Goal: Task Accomplishment & Management: Manage account settings

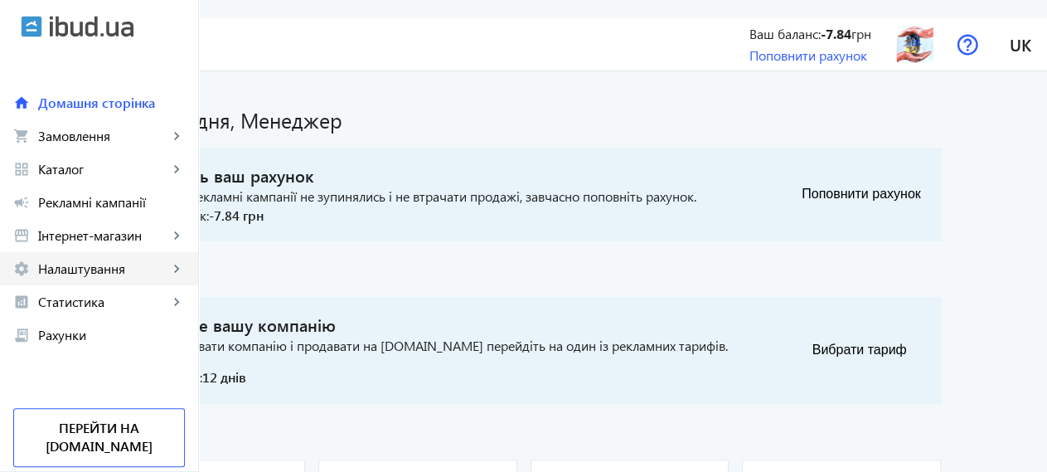
click at [103, 274] on span "Налаштування" at bounding box center [103, 268] width 130 height 17
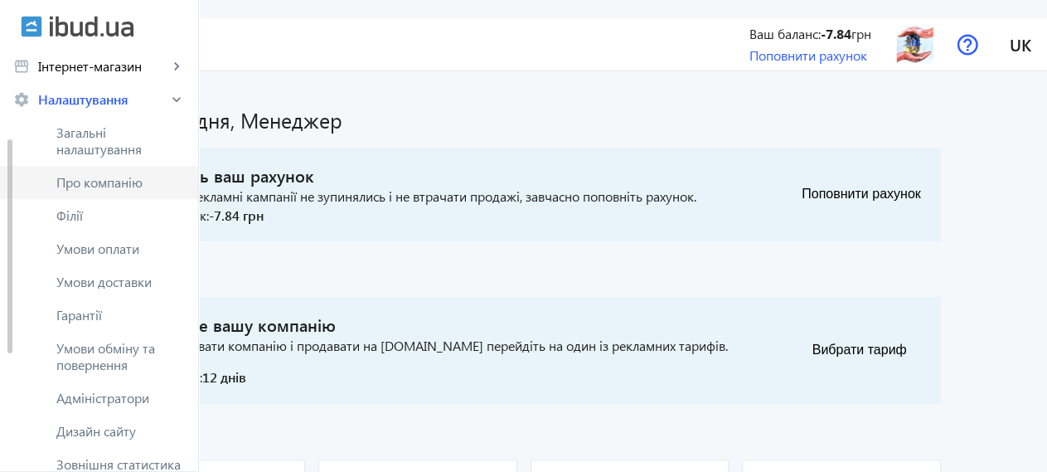
scroll to position [254, 0]
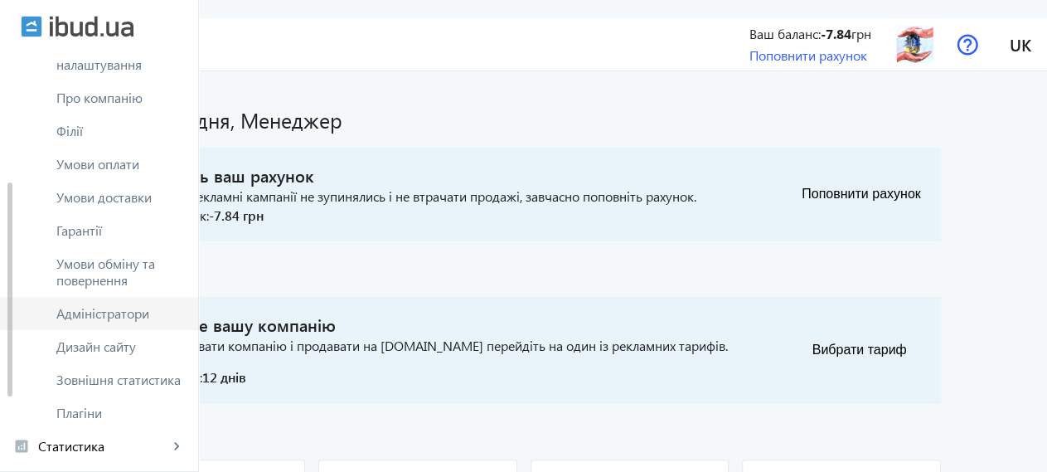
click at [132, 318] on span "Адміністратори" at bounding box center [120, 313] width 129 height 17
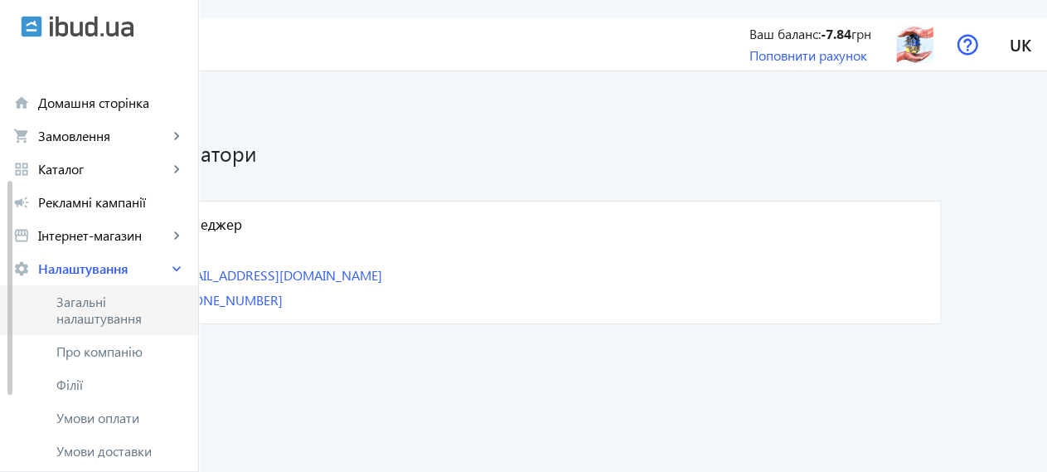
scroll to position [85, 0]
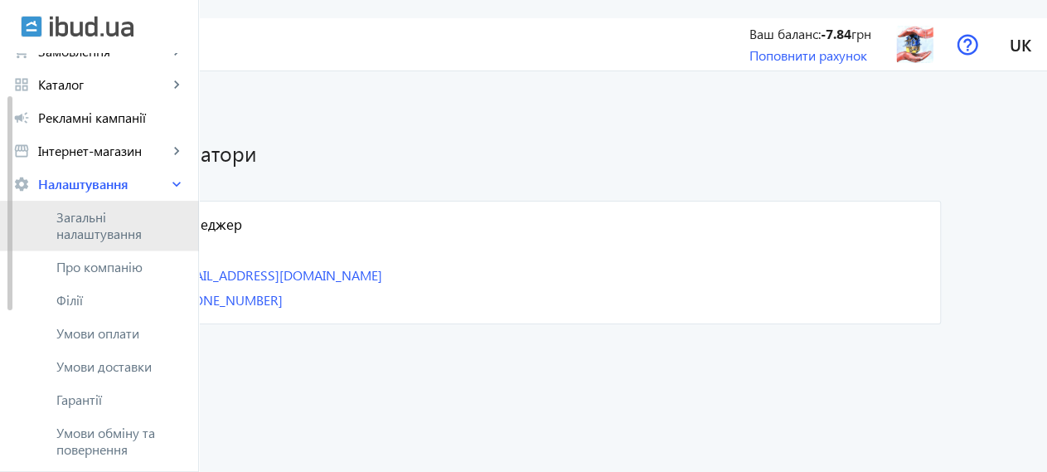
click at [114, 235] on span "Загальні налаштування" at bounding box center [120, 225] width 129 height 33
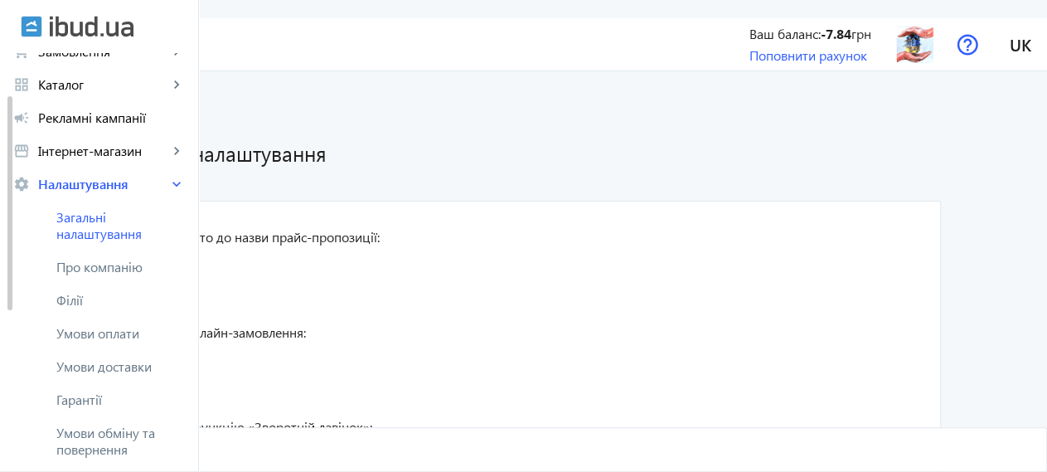
radio input "true"
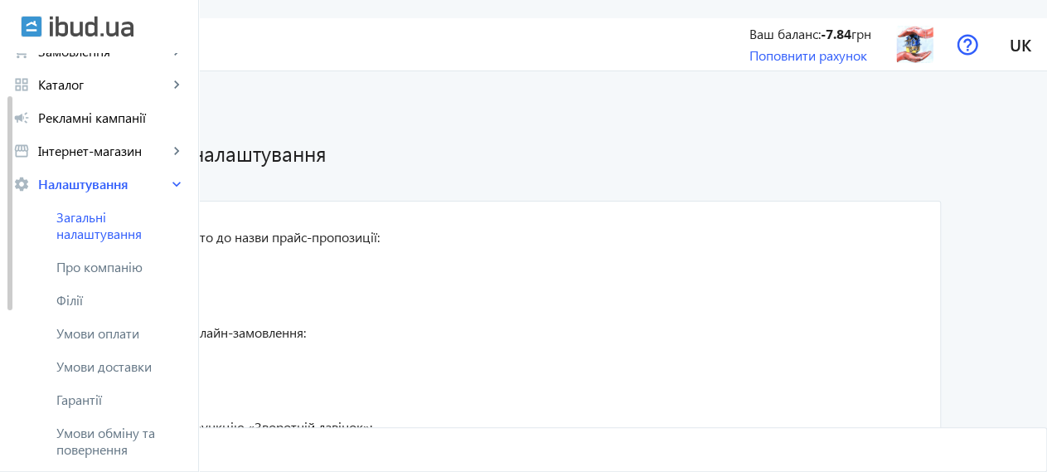
radio input "true"
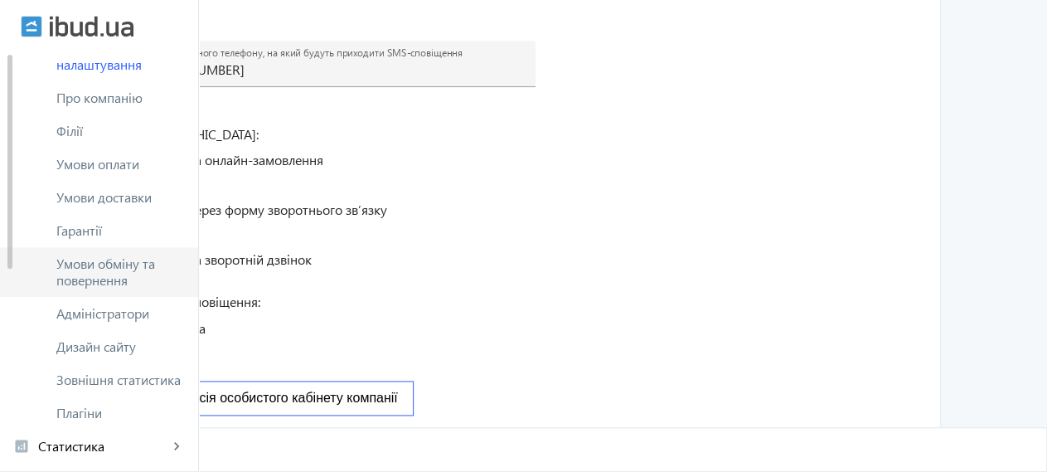
scroll to position [338, 0]
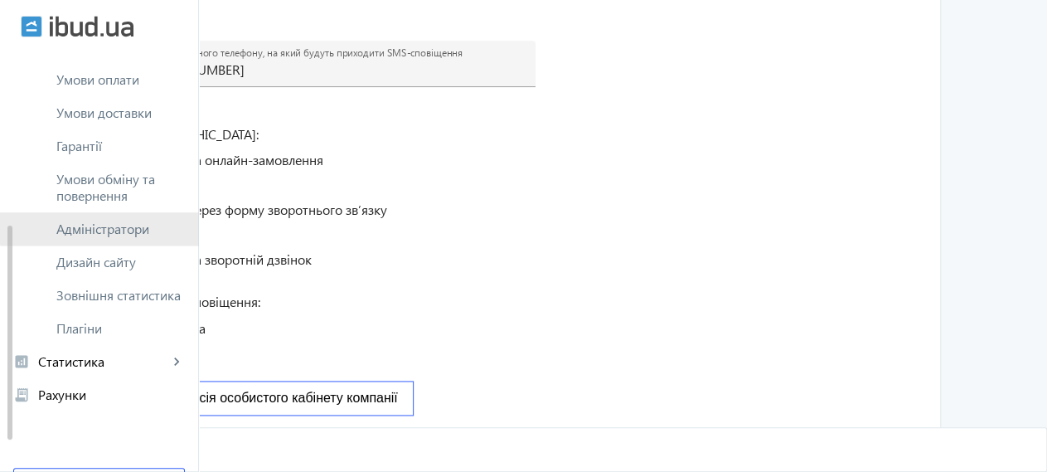
click at [150, 228] on span "Адміністратори" at bounding box center [120, 229] width 129 height 17
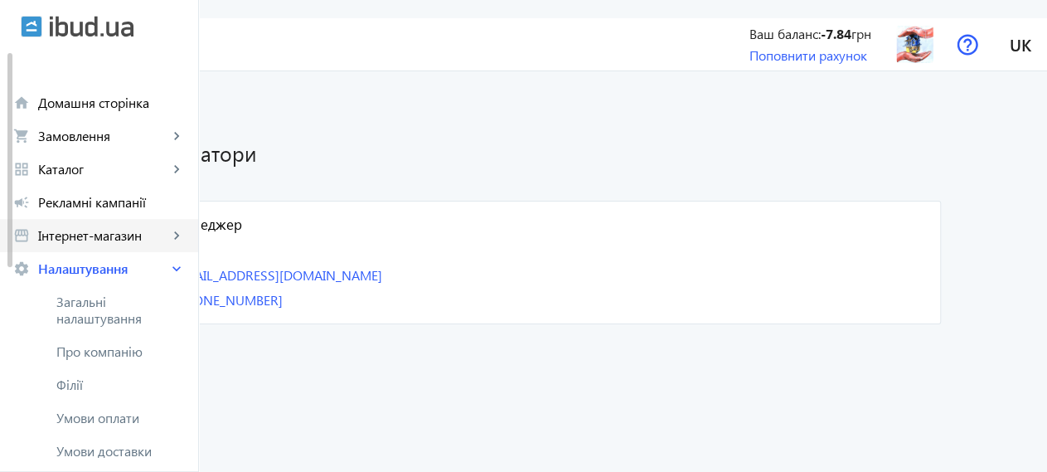
click at [125, 225] on link "storefront Інтернет-магазин keyboard_arrow_right" at bounding box center [99, 235] width 198 height 33
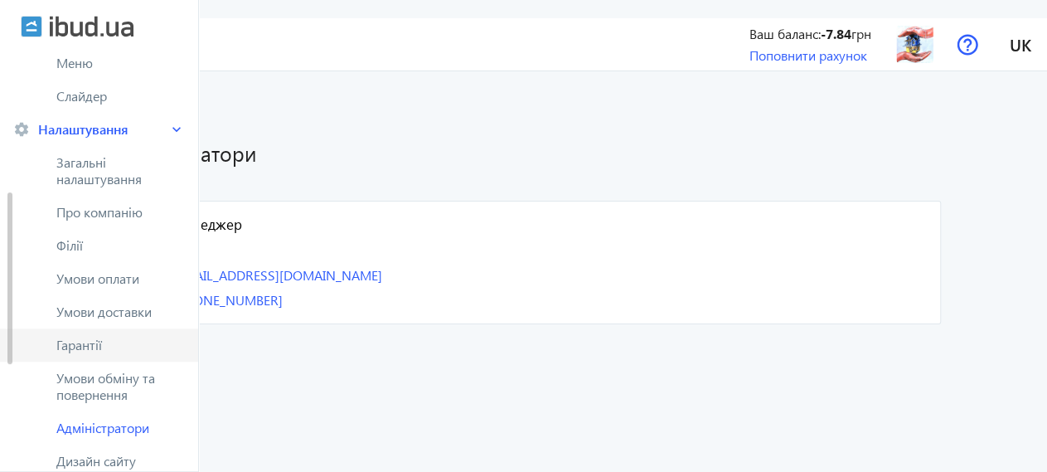
scroll to position [507, 0]
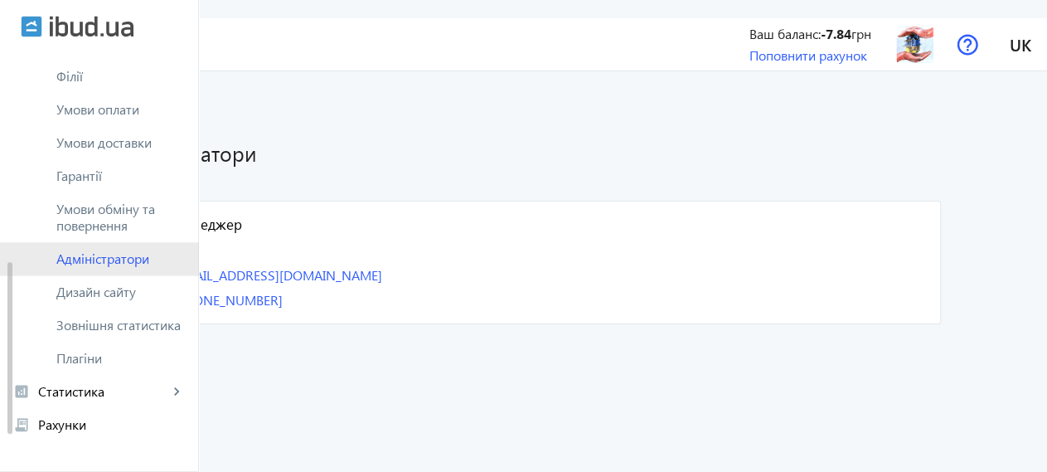
click at [122, 252] on span "Адміністратори" at bounding box center [120, 258] width 129 height 17
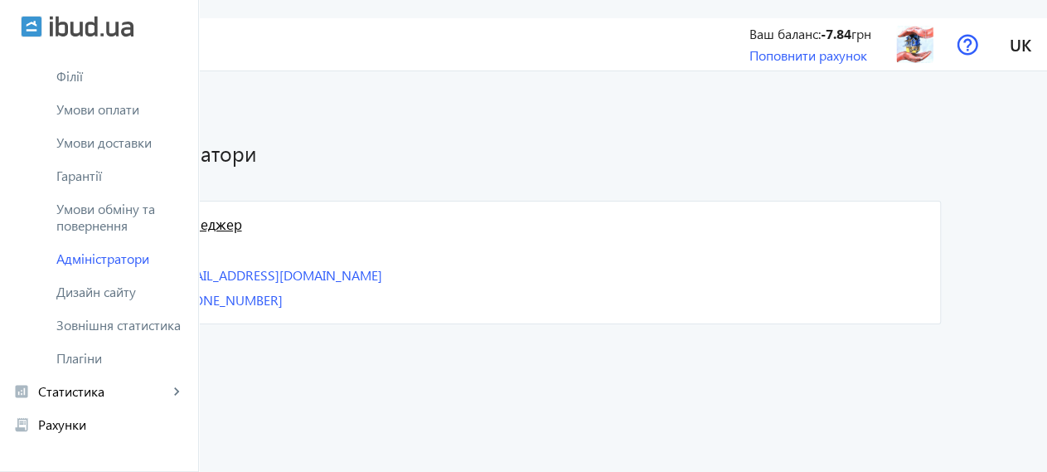
click at [296, 215] on link "Менеджер" at bounding box center [549, 225] width 755 height 20
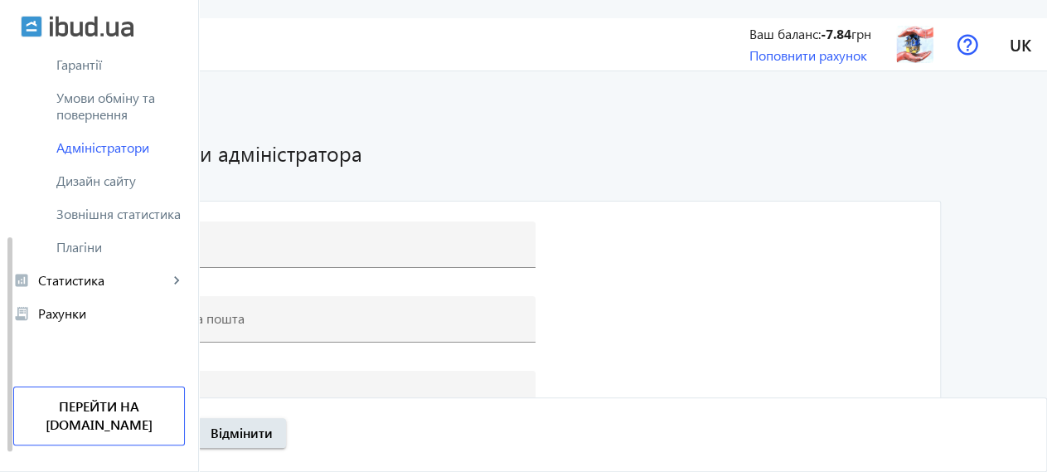
type input "Менеджер"
type input "[EMAIL_ADDRESS][DOMAIN_NAME]"
type input "[PHONE_NUMBER]"
type input "-"
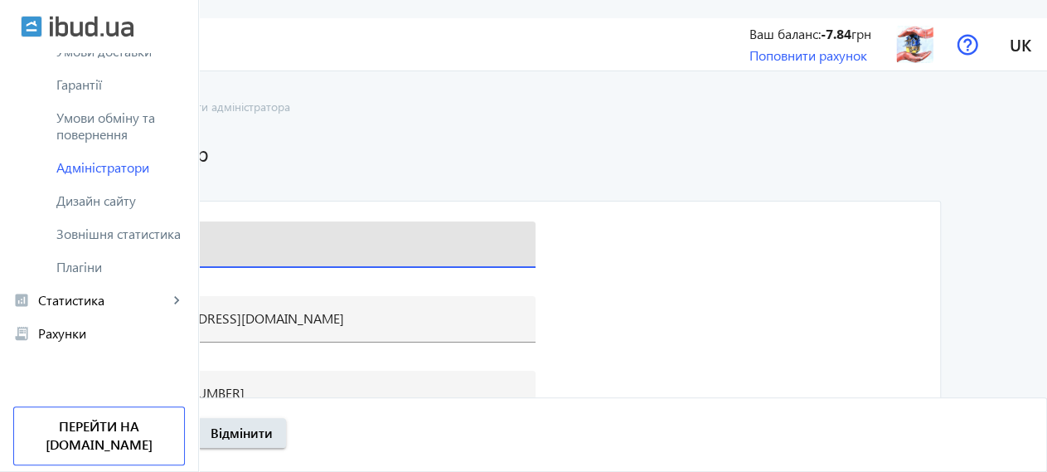
drag, startPoint x: 311, startPoint y: 225, endPoint x: 220, endPoint y: 231, distance: 91.4
click at [220, 235] on input "Менеджер" at bounding box center [328, 243] width 388 height 17
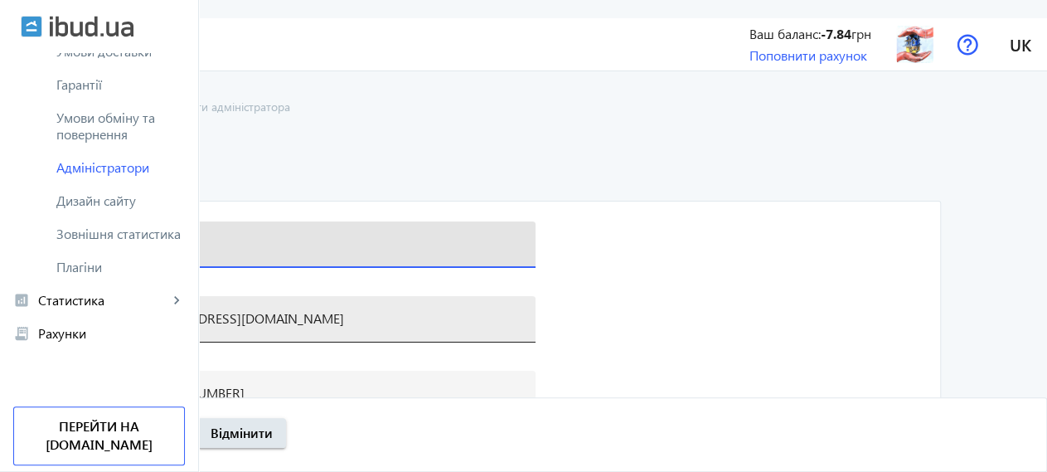
type input "админ"
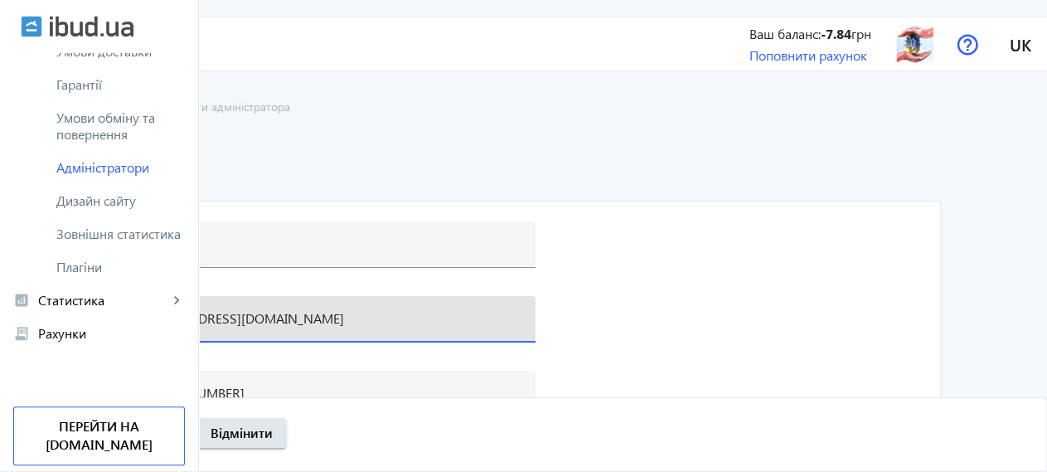
drag, startPoint x: 427, startPoint y: 303, endPoint x: 221, endPoint y: 292, distance: 205.9
click at [221, 309] on input "[EMAIL_ADDRESS][DOMAIN_NAME]" at bounding box center [328, 317] width 388 height 17
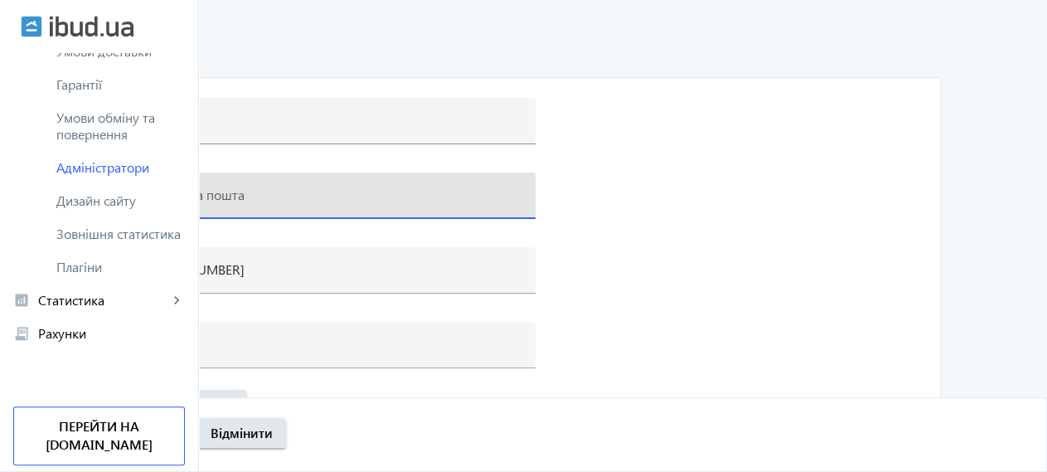
scroll to position [37, 0]
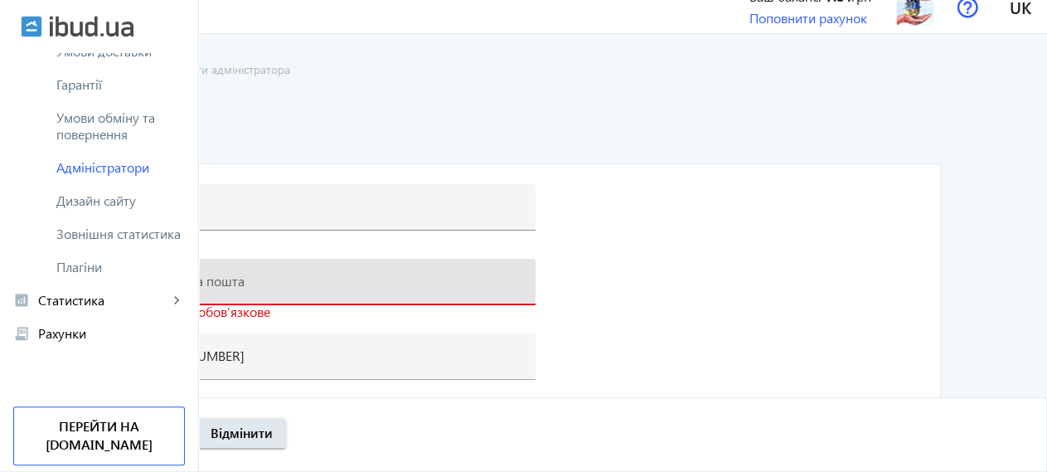
paste input "[EMAIL_ADDRESS][DOMAIN_NAME]"
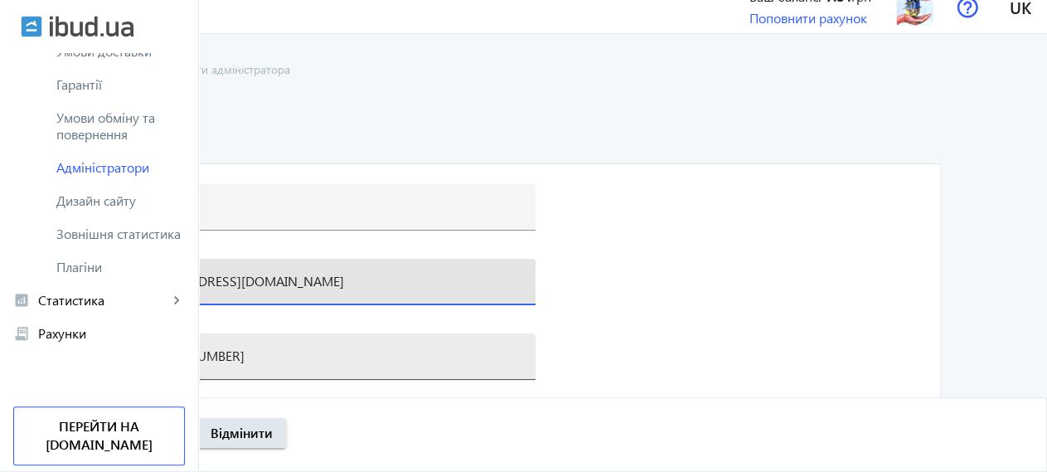
type input "[EMAIL_ADDRESS][DOMAIN_NAME]"
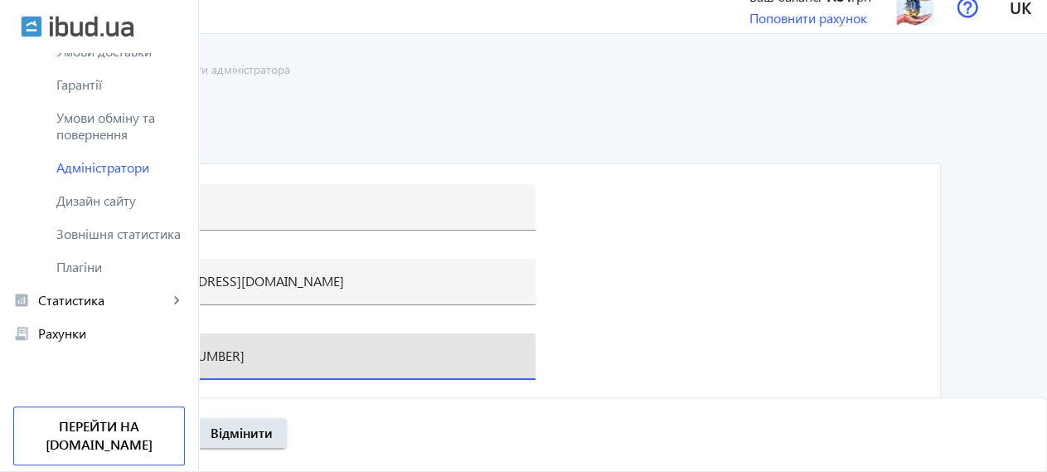
drag, startPoint x: 355, startPoint y: 334, endPoint x: 284, endPoint y: 337, distance: 70.5
click at [284, 347] on input "[PHONE_NUMBER]" at bounding box center [328, 355] width 388 height 17
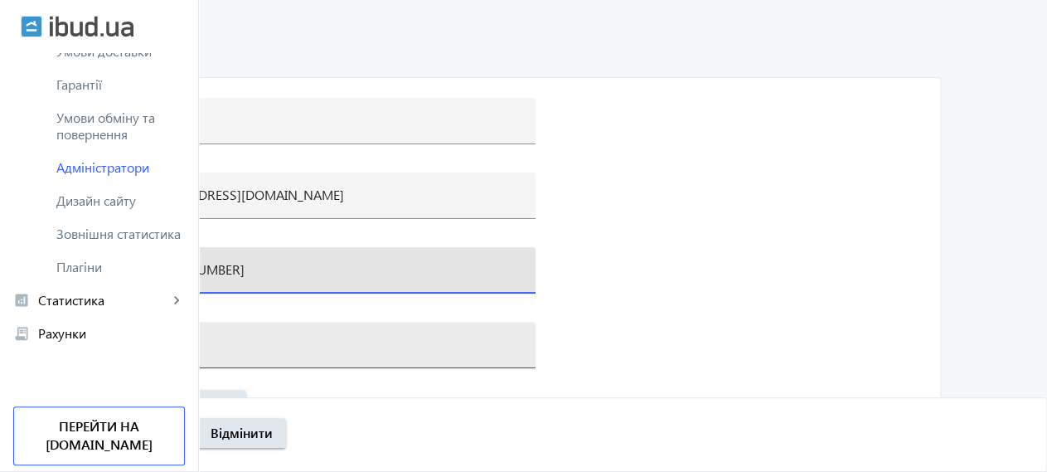
type input "[PHONE_NUMBER]"
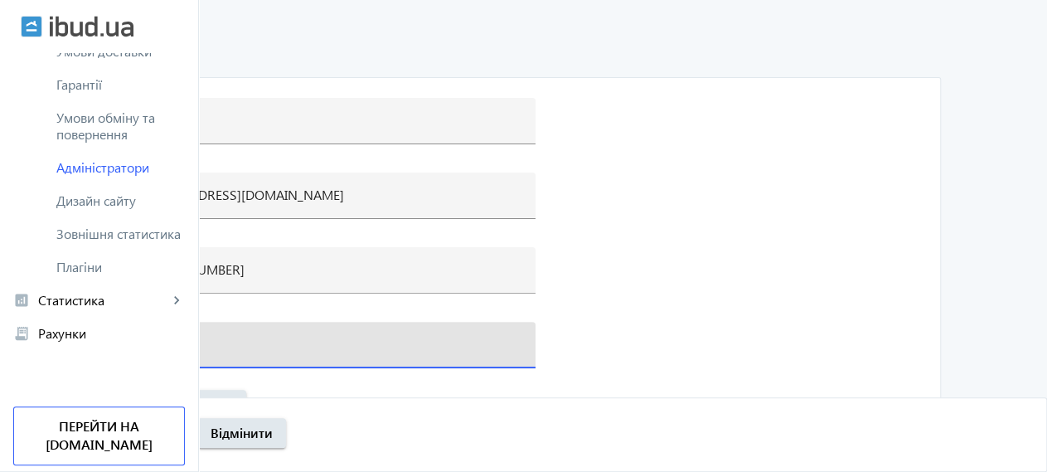
click at [337, 335] on input "-" at bounding box center [328, 343] width 388 height 17
type input "нач. відділу продаж"
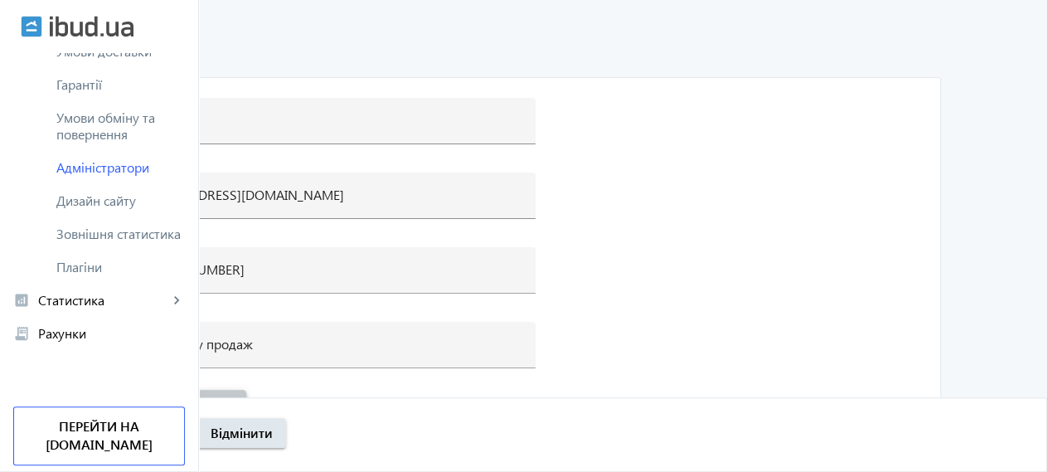
click at [233, 395] on span "Змінити пароль" at bounding box center [183, 404] width 99 height 18
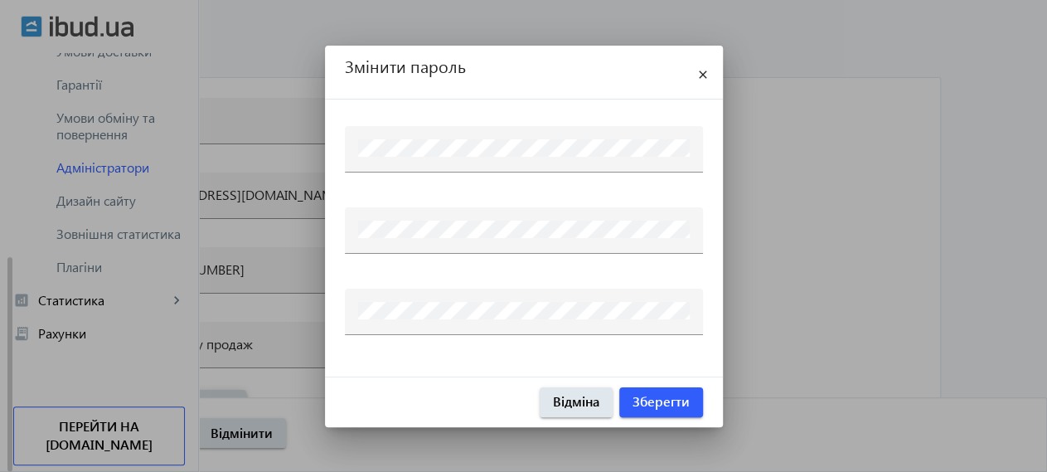
scroll to position [400, 0]
click at [656, 410] on span "Зберегти" at bounding box center [661, 401] width 57 height 18
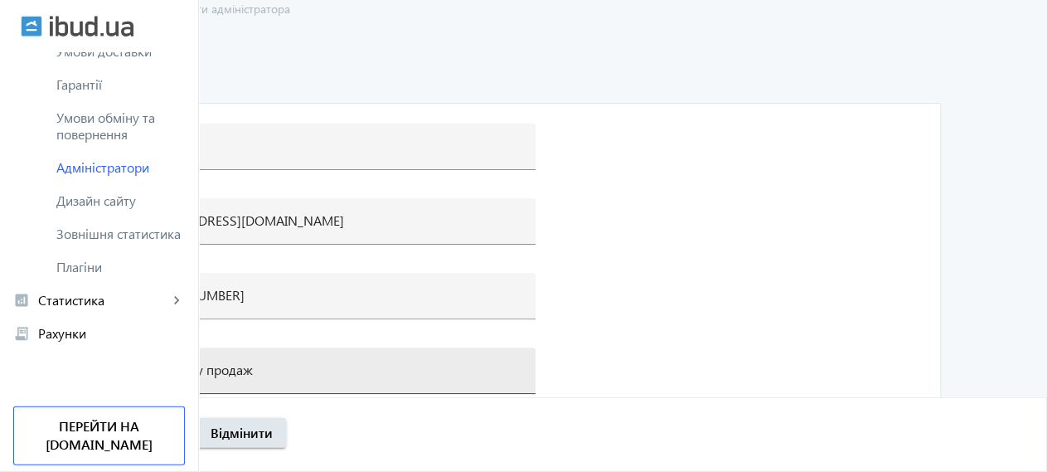
scroll to position [124, 0]
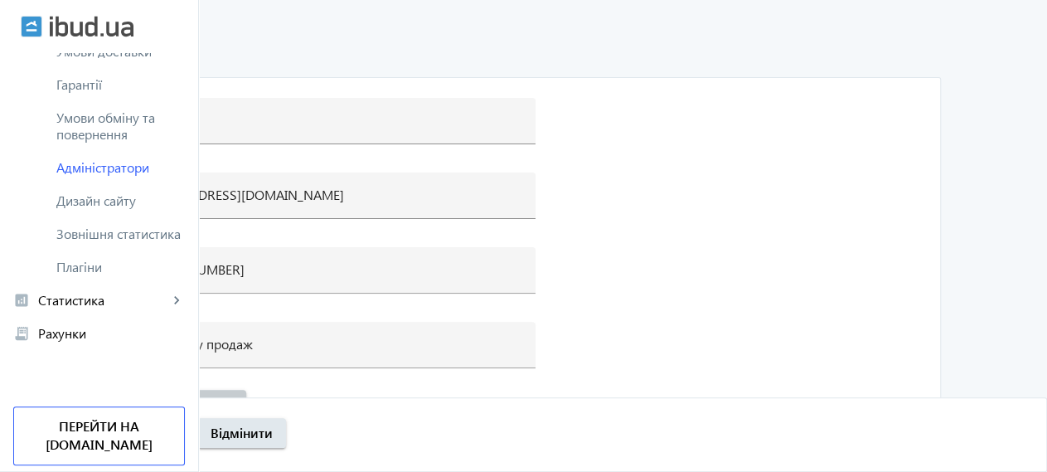
click at [177, 439] on span "Зберегти" at bounding box center [148, 433] width 57 height 18
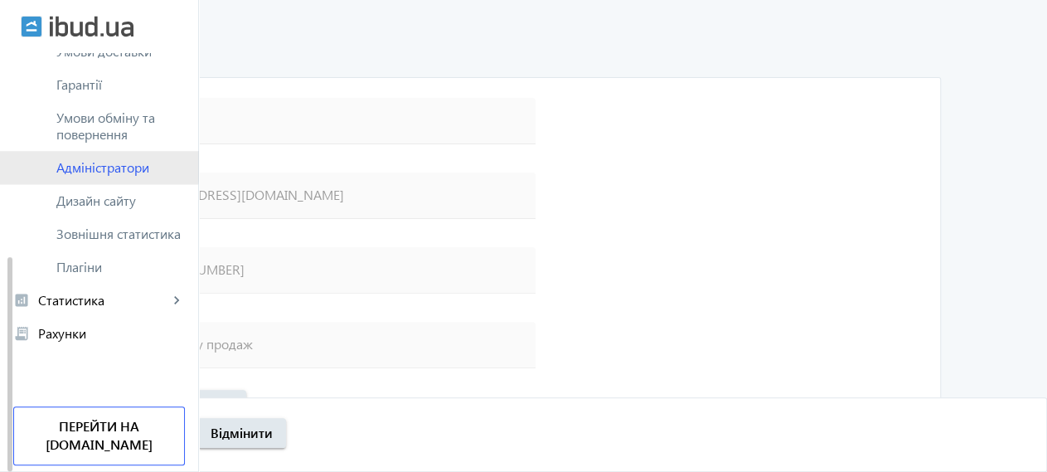
click at [95, 162] on span "Адміністратори" at bounding box center [120, 167] width 129 height 17
